Goal: Task Accomplishment & Management: Manage account settings

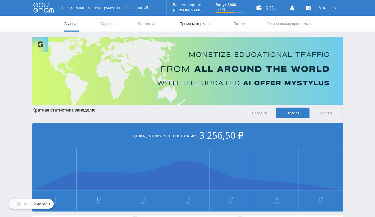
click at [190, 26] on link "Промо-материалы" at bounding box center [195, 24] width 33 height 16
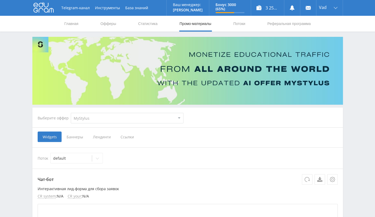
click at [95, 120] on select "MyStylus MyStylus - Revshare Кампус AI Studybay Автор24 Studybay Brazil Study A…" at bounding box center [127, 118] width 113 height 11
select select "376"
click at [71, 113] on select "MyStylus MyStylus - Revshare Кампус AI Studybay Автор24 Studybay Brazil Study A…" at bounding box center [127, 118] width 113 height 11
select select "376"
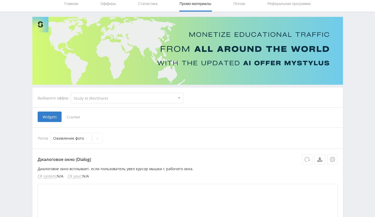
scroll to position [53, 0]
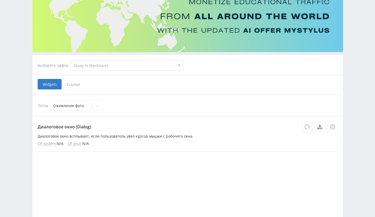
click at [80, 81] on span "Ссылки" at bounding box center [73, 84] width 23 height 11
click at [0, 0] on input "Ссылки" at bounding box center [0, 0] width 0 height 0
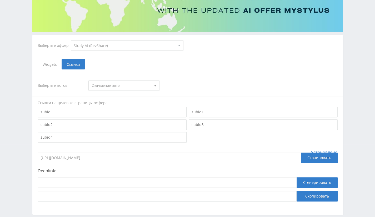
scroll to position [99, 0]
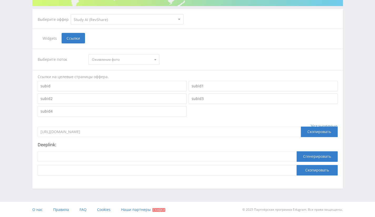
click at [128, 164] on div at bounding box center [167, 158] width 259 height 14
click at [132, 159] on input at bounding box center [167, 156] width 259 height 11
paste input "https://study24.ai/chat/videogen"
type input "https://study24.ai/chat/videogen"
click at [308, 157] on button "Сгенерировать" at bounding box center [317, 156] width 41 height 11
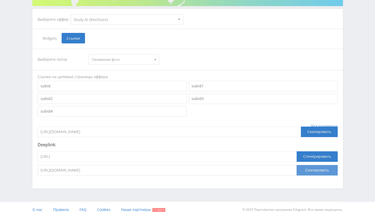
click at [312, 166] on button "Скопировать" at bounding box center [317, 170] width 41 height 11
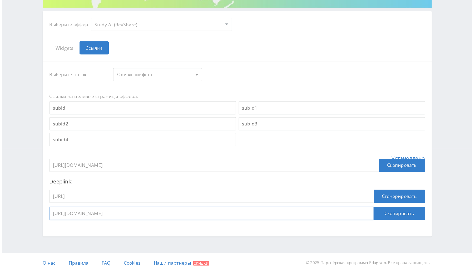
scroll to position [0, 0]
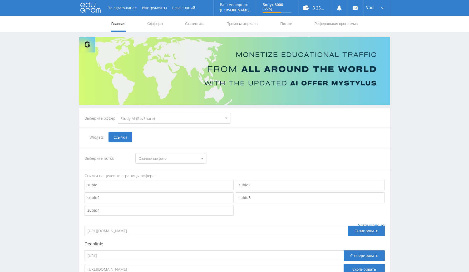
drag, startPoint x: 317, startPoint y: 0, endPoint x: 279, endPoint y: 130, distance: 135.3
click at [279, 130] on div "Выберите оффер MyStylus MyStylus - Revshare Кампус AI Studybay Автор24 Studybay…" at bounding box center [234, 198] width 311 height 180
click at [293, 17] on nav "Главная Офферы Статистика Промо-материалы Потоки Реферальная программа" at bounding box center [235, 24] width 248 height 16
click at [286, 22] on link "Потоки" at bounding box center [286, 24] width 13 height 16
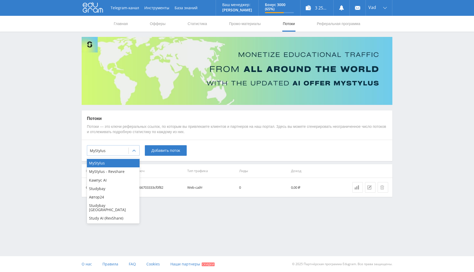
click at [124, 148] on div at bounding box center [108, 150] width 36 height 5
click at [107, 214] on div "Study AI (RevShare)" at bounding box center [113, 218] width 53 height 8
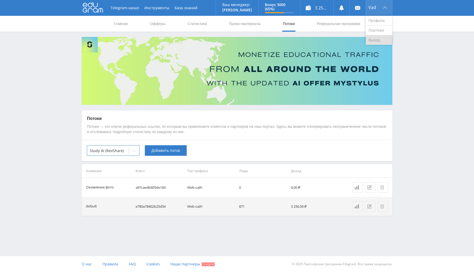
click at [372, 38] on link "Выход" at bounding box center [379, 39] width 26 height 9
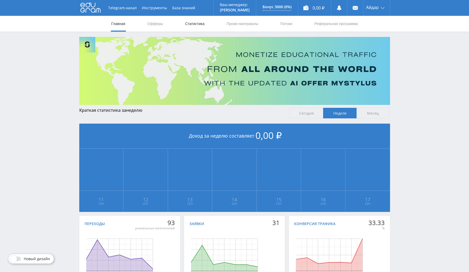
click at [202, 23] on link "Статистика" at bounding box center [195, 24] width 21 height 16
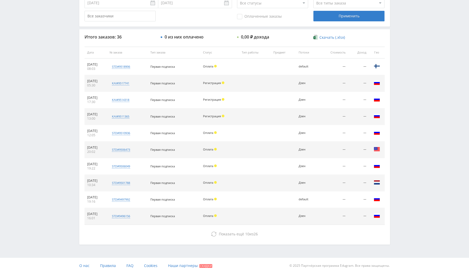
scroll to position [170, 0]
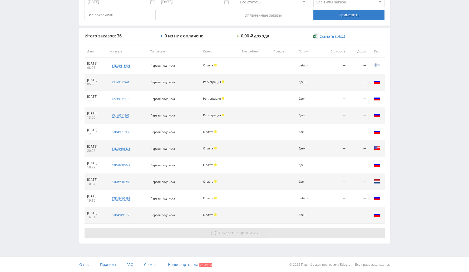
click at [267, 234] on button "Показать ещё 10 из 26" at bounding box center [235, 233] width 300 height 11
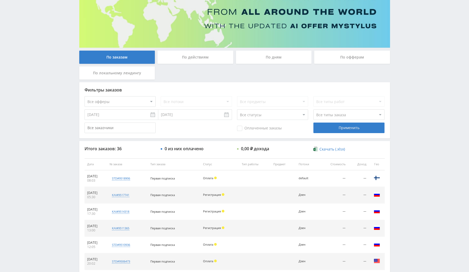
scroll to position [0, 0]
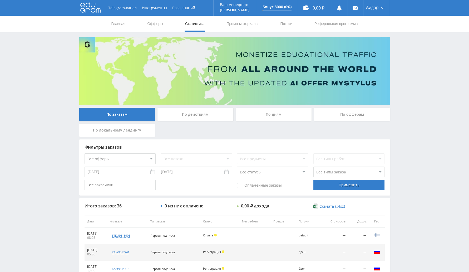
click at [335, 118] on div "По офферам" at bounding box center [352, 114] width 76 height 13
click at [0, 0] on input "По офферам" at bounding box center [0, 0] width 0 height 0
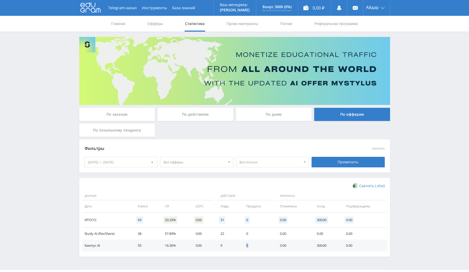
drag, startPoint x: 242, startPoint y: 245, endPoint x: 253, endPoint y: 244, distance: 11.1
click at [253, 244] on td "0" at bounding box center [258, 245] width 34 height 12
click at [97, 164] on div "11.09.2025 — 17.09.2025" at bounding box center [121, 162] width 73 height 10
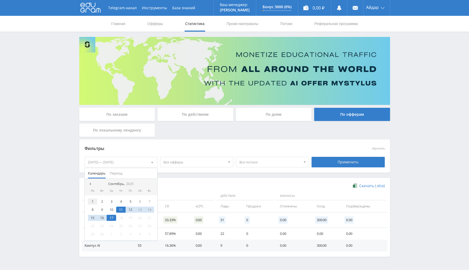
click at [92, 202] on div "1" at bounding box center [92, 201] width 9 height 6
click at [113, 217] on div "17" at bounding box center [111, 218] width 9 height 6
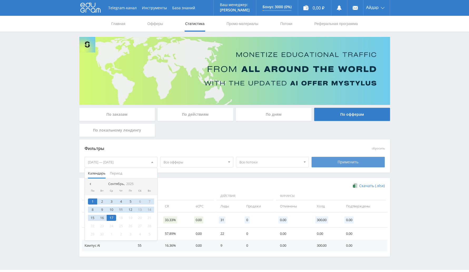
click at [344, 161] on div "Применить" at bounding box center [348, 162] width 73 height 11
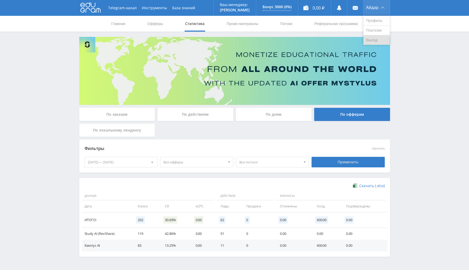
click at [375, 39] on link "Выход" at bounding box center [377, 39] width 26 height 9
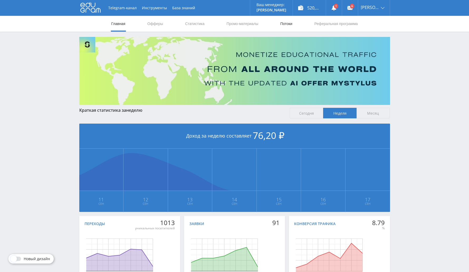
click at [287, 22] on link "Потоки" at bounding box center [286, 24] width 13 height 16
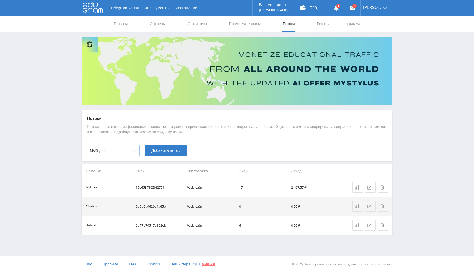
click at [126, 153] on div "MyStylus" at bounding box center [107, 150] width 41 height 7
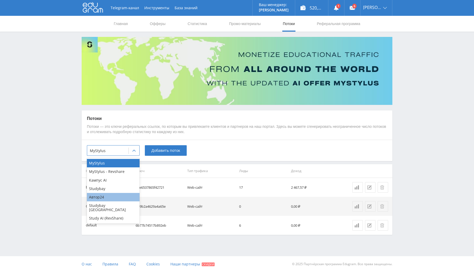
click at [109, 197] on div "Автор24" at bounding box center [113, 197] width 53 height 8
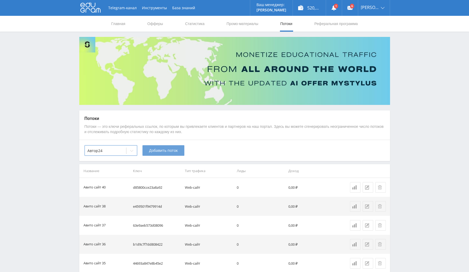
click at [168, 149] on span "Добавить поток" at bounding box center [163, 150] width 29 height 4
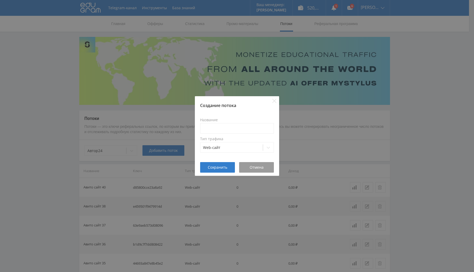
click at [224, 121] on label "Название" at bounding box center [237, 120] width 74 height 4
click at [227, 130] on input at bounding box center [237, 128] width 74 height 11
type input "Авито сайт 41"
click at [221, 164] on button "Сохранить" at bounding box center [217, 167] width 35 height 11
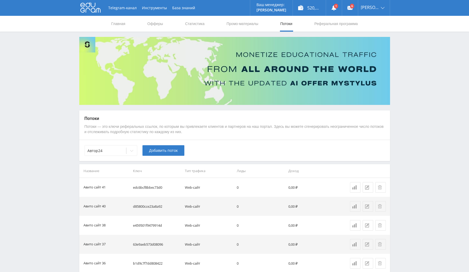
click at [155, 187] on td "edc6bcf8bbec73d0" at bounding box center [157, 187] width 52 height 19
copy td "edc6bcf8bbec73d0"
click at [372, 40] on link "Выход" at bounding box center [374, 39] width 32 height 9
